Goal: Information Seeking & Learning: Learn about a topic

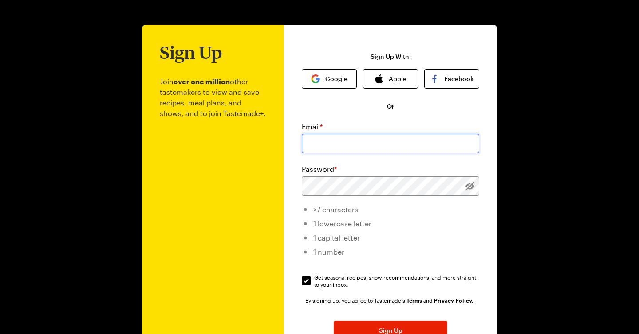
click at [349, 144] on input "email" at bounding box center [390, 144] width 177 height 20
type input "[EMAIL_ADDRESS][DOMAIN_NAME]"
click at [257, 196] on p "Join over one million other tastemakers to view and save recipes, meal plans, a…" at bounding box center [213, 215] width 106 height 306
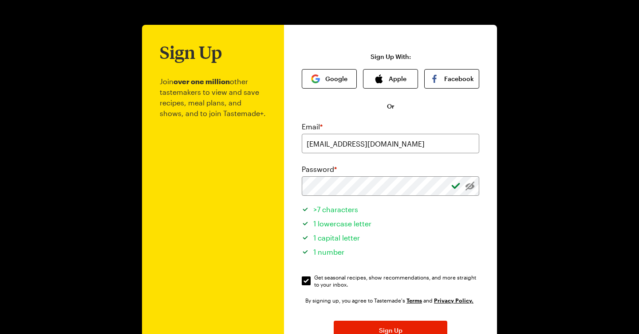
click at [478, 294] on div "Email * [EMAIL_ADDRESS][DOMAIN_NAME] Password * >7 characters 1 lowercase lette…" at bounding box center [390, 248] width 177 height 253
click at [302, 278] on input "Get seasonal recipes, show recommendations, and more straight to your inbox. Ge…" at bounding box center [306, 281] width 9 height 9
checkbox input "false"
click at [368, 325] on button "Sign Up" at bounding box center [390, 331] width 114 height 20
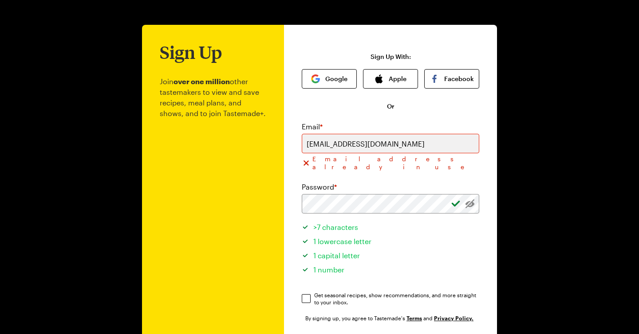
click at [504, 74] on div "Sign Up Join over one million other tastemakers to view and save recipes, meal …" at bounding box center [319, 216] width 639 height 433
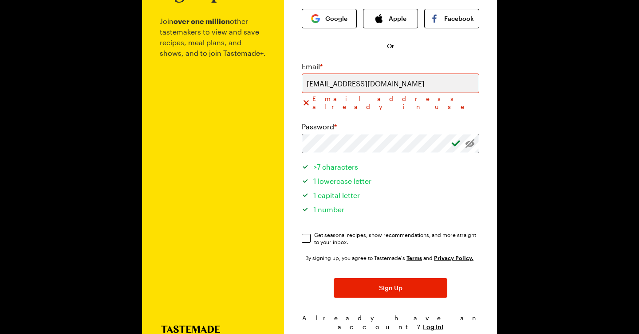
scroll to position [83, 0]
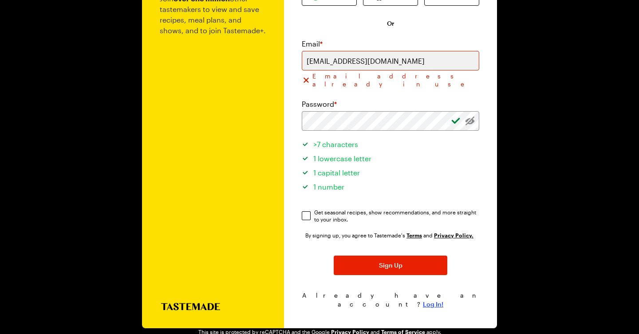
click at [430, 300] on span "Log In!" at bounding box center [433, 304] width 20 height 9
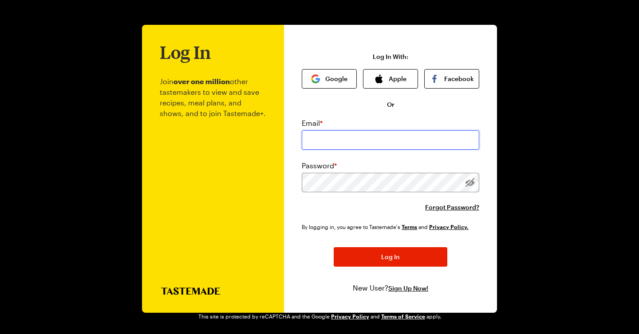
click at [397, 142] on input "email" at bounding box center [390, 140] width 177 height 20
type input "[EMAIL_ADDRESS][DOMAIN_NAME]"
click at [294, 217] on div "Log In Join over one million other tastemakers to view and save recipes, meal p…" at bounding box center [390, 169] width 213 height 288
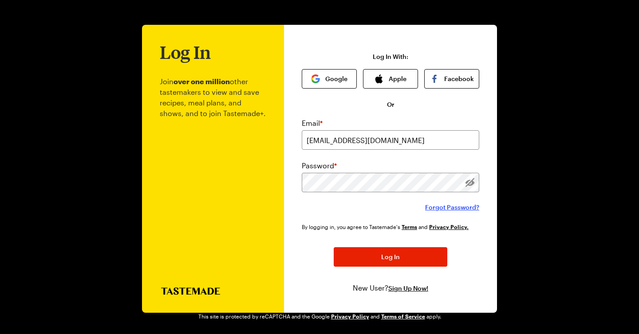
click at [459, 208] on span "Forgot Password?" at bounding box center [452, 207] width 54 height 9
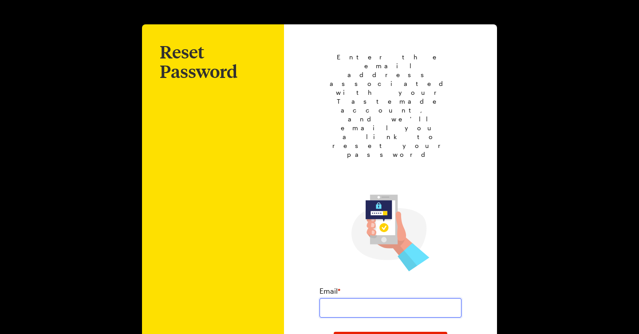
click at [418, 298] on input "email" at bounding box center [390, 308] width 142 height 20
type input "[EMAIL_ADDRESS][DOMAIN_NAME]"
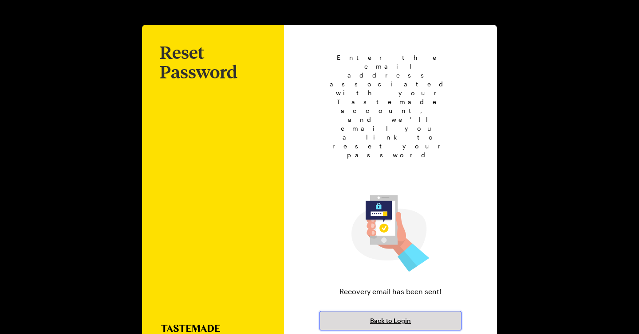
click at [360, 311] on button "Back to Login" at bounding box center [390, 321] width 142 height 20
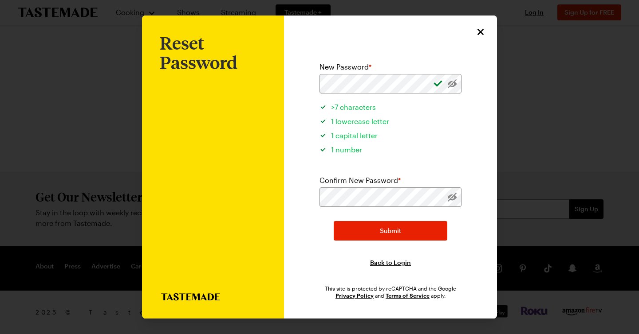
click at [306, 150] on div "New Password * >7 characters 1 lowercase letter 1 capital letter 1 number Confi…" at bounding box center [390, 171] width 177 height 255
click at [465, 157] on div "New Password * >7 characters 1 lowercase letter 1 capital letter 1 number Confi…" at bounding box center [390, 171] width 177 height 255
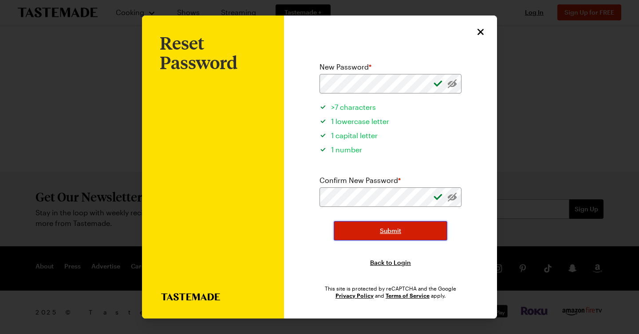
click at [411, 234] on button "Submit" at bounding box center [390, 231] width 114 height 20
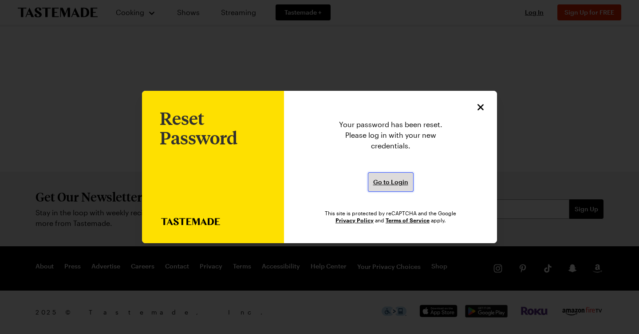
click at [408, 179] on button "Go to Login" at bounding box center [391, 183] width 46 height 20
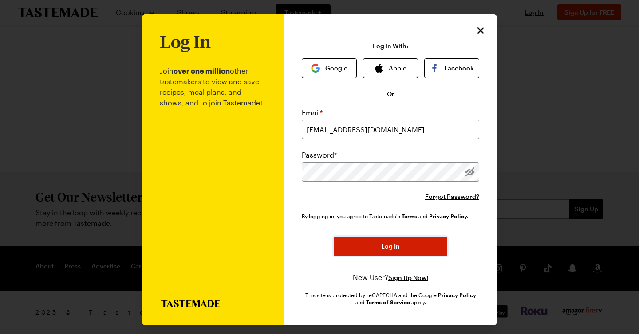
click at [420, 249] on button "Log In" at bounding box center [390, 247] width 114 height 20
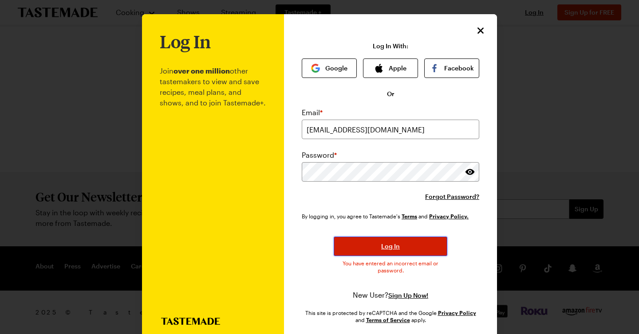
click at [388, 253] on button "Log In" at bounding box center [390, 247] width 114 height 20
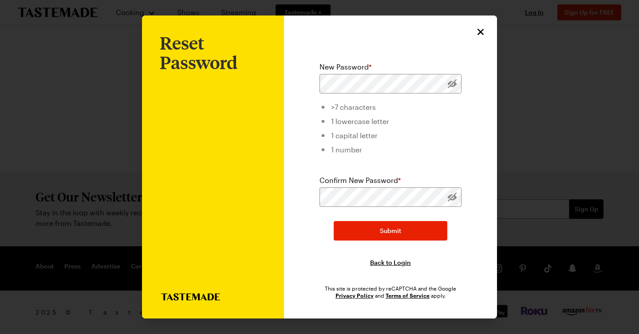
click at [294, 113] on div "Reset Password New Password * >7 characters 1 lowercase letter 1 capital letter…" at bounding box center [390, 167] width 213 height 303
click at [383, 263] on span "Back to Login" at bounding box center [390, 263] width 41 height 9
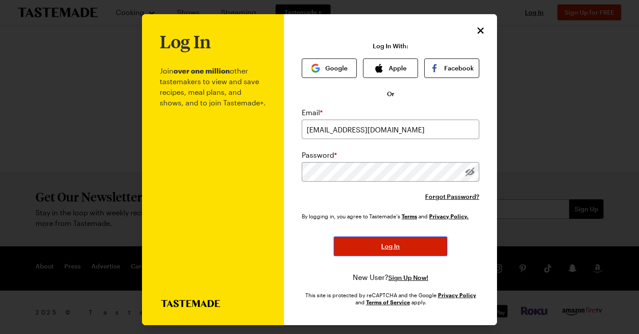
click at [380, 251] on button "Log In" at bounding box center [390, 247] width 114 height 20
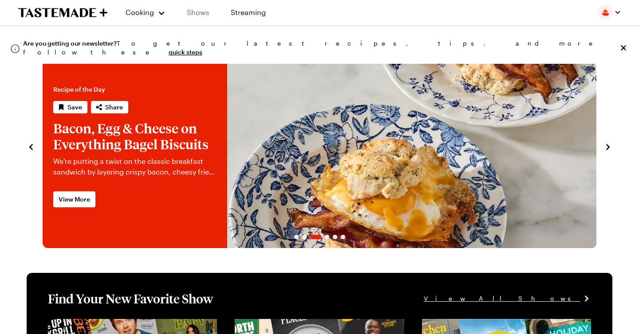
click at [205, 16] on link "Shows" at bounding box center [198, 12] width 40 height 25
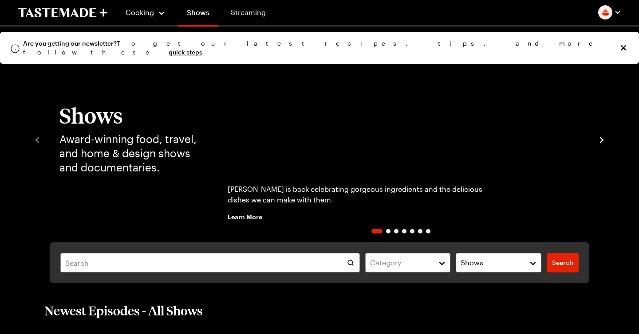
scroll to position [19, 0]
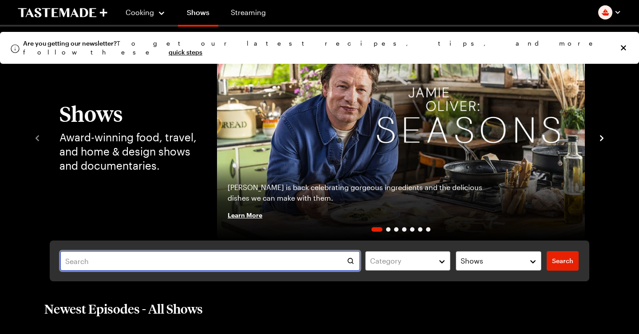
click at [160, 262] on input "text" at bounding box center [209, 261] width 299 height 20
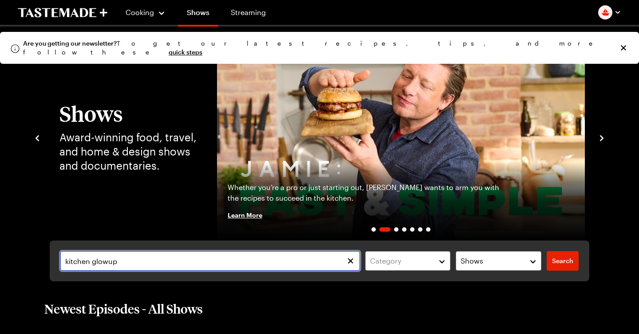
type input "kitchen glowup"
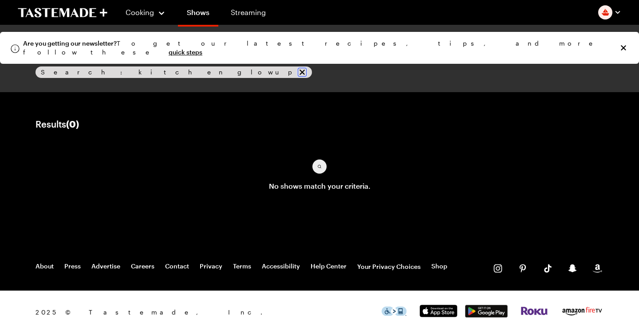
click at [120, 73] on div "Search: kitchen glowup" at bounding box center [173, 73] width 276 height 12
click at [299, 72] on icon "remove Search: kitchen glowup" at bounding box center [301, 72] width 5 height 5
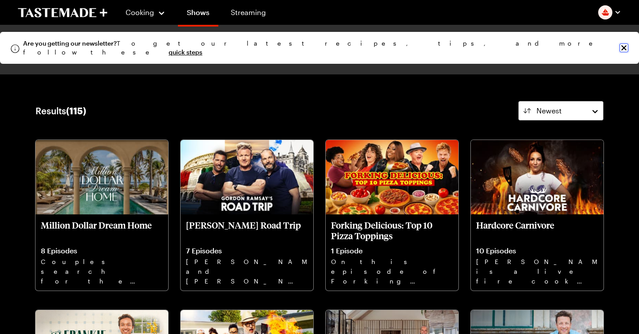
click at [622, 49] on div "Are you getting our newsletter? To get our latest recipes, tips, and more follo…" at bounding box center [319, 48] width 639 height 32
click at [623, 46] on icon "Close info alert" at bounding box center [623, 47] width 9 height 9
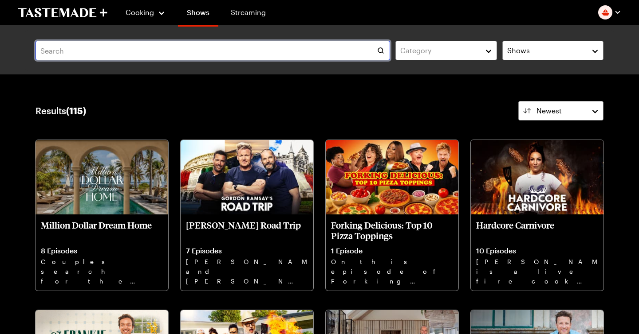
click at [357, 50] on input "text" at bounding box center [212, 51] width 354 height 20
type input "kitchen glow up"
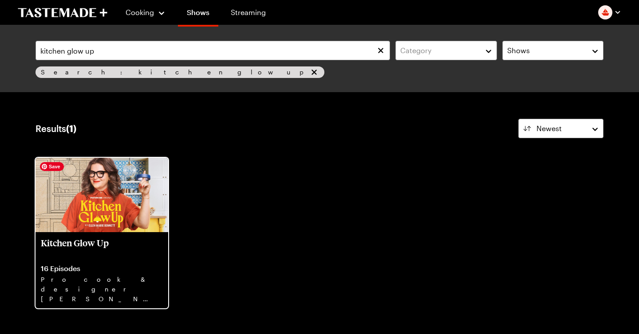
click at [138, 215] on img at bounding box center [101, 195] width 133 height 75
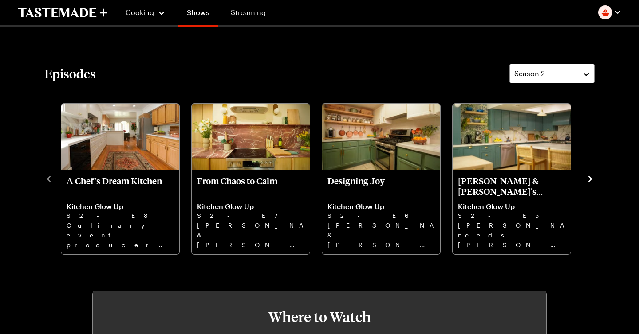
scroll to position [216, 0]
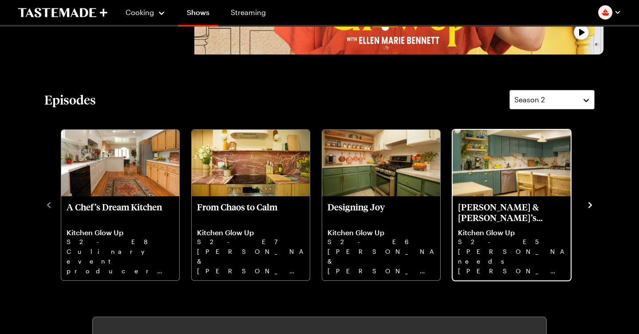
click at [499, 210] on p "Meredith & Dan’s Family Fix" at bounding box center [511, 212] width 107 height 21
